Goal: Entertainment & Leisure: Consume media (video, audio)

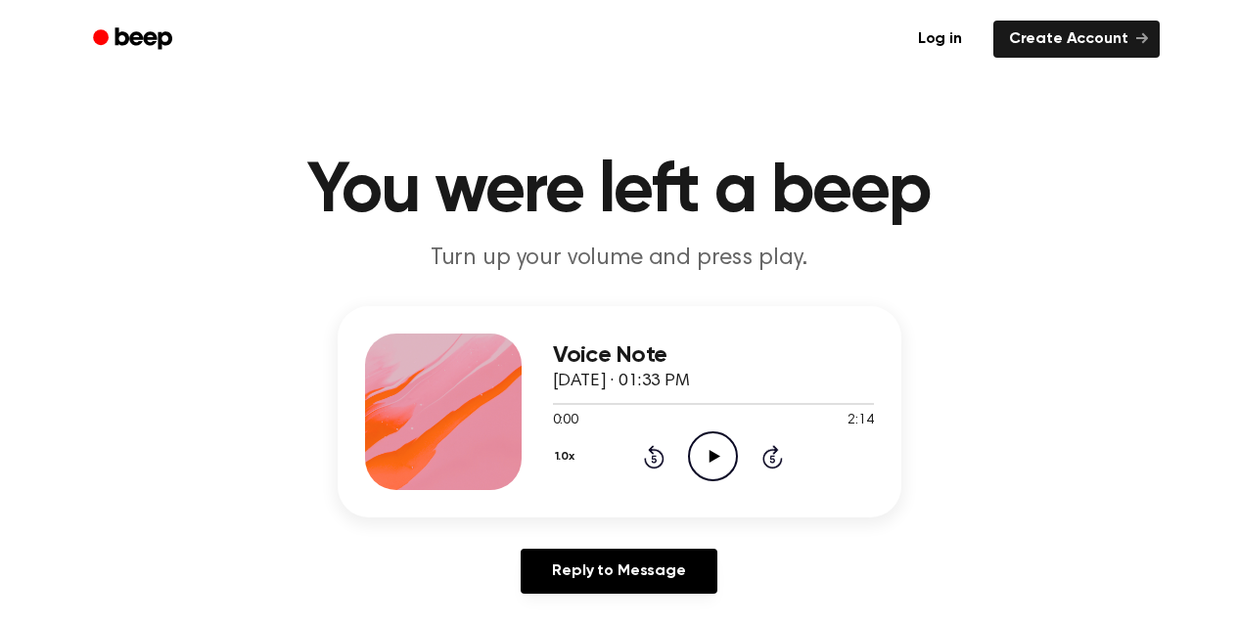
click at [709, 451] on icon at bounding box center [714, 456] width 11 height 13
click at [709, 441] on icon "Pause Audio" at bounding box center [713, 456] width 50 height 50
click at [713, 462] on icon "Play Audio" at bounding box center [713, 456] width 50 height 50
click at [710, 455] on icon at bounding box center [712, 456] width 9 height 13
click at [716, 460] on icon "Play Audio" at bounding box center [713, 456] width 50 height 50
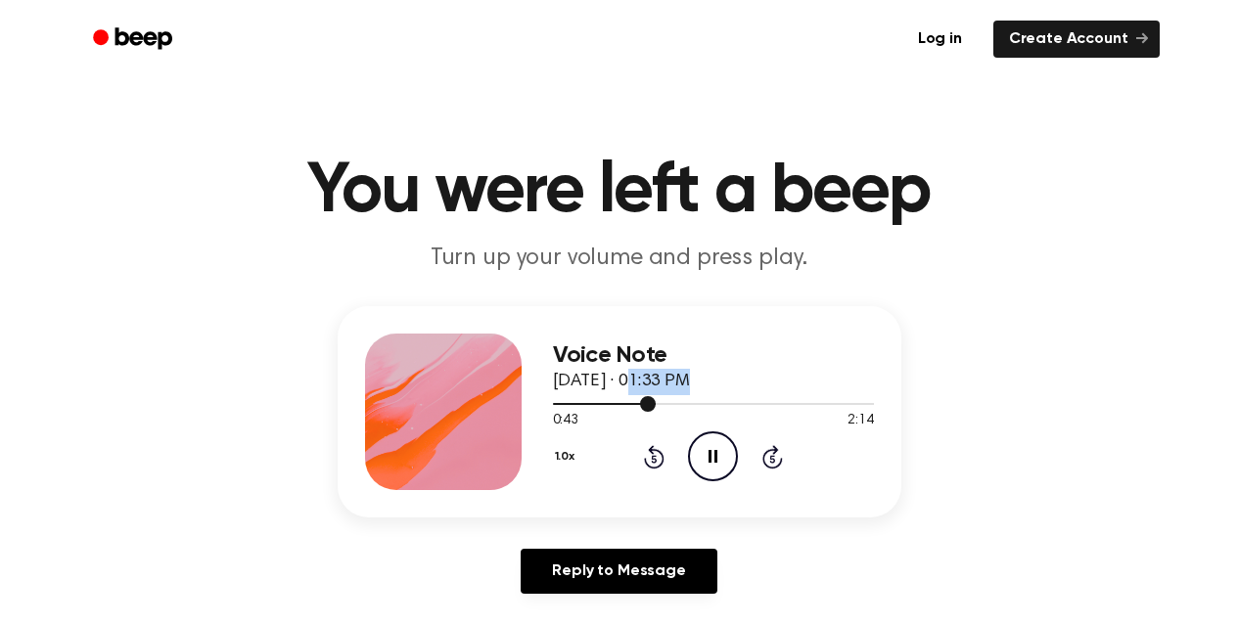
drag, startPoint x: 644, startPoint y: 393, endPoint x: 637, endPoint y: 401, distance: 10.4
click at [637, 401] on div "Voice Note [DATE] · 01:33 PM 0:43 2:14 Your browser does not support the [objec…" at bounding box center [713, 412] width 321 height 157
click at [636, 401] on div at bounding box center [713, 403] width 321 height 16
click at [720, 469] on icon "Pause Audio" at bounding box center [713, 456] width 50 height 50
click at [726, 468] on icon "Play Audio" at bounding box center [713, 456] width 50 height 50
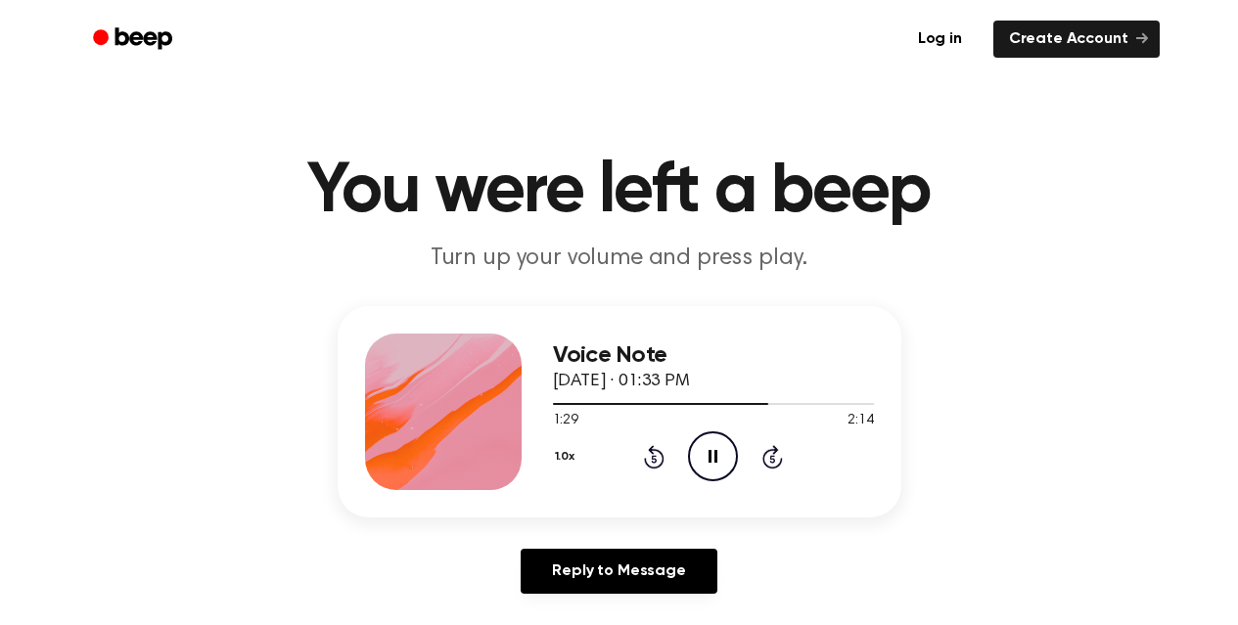
click at [724, 462] on icon "Pause Audio" at bounding box center [713, 456] width 50 height 50
click at [724, 462] on icon "Play Audio" at bounding box center [713, 456] width 50 height 50
click at [724, 462] on icon "Pause Audio" at bounding box center [713, 456] width 50 height 50
